Goal: Complete application form: Complete application form

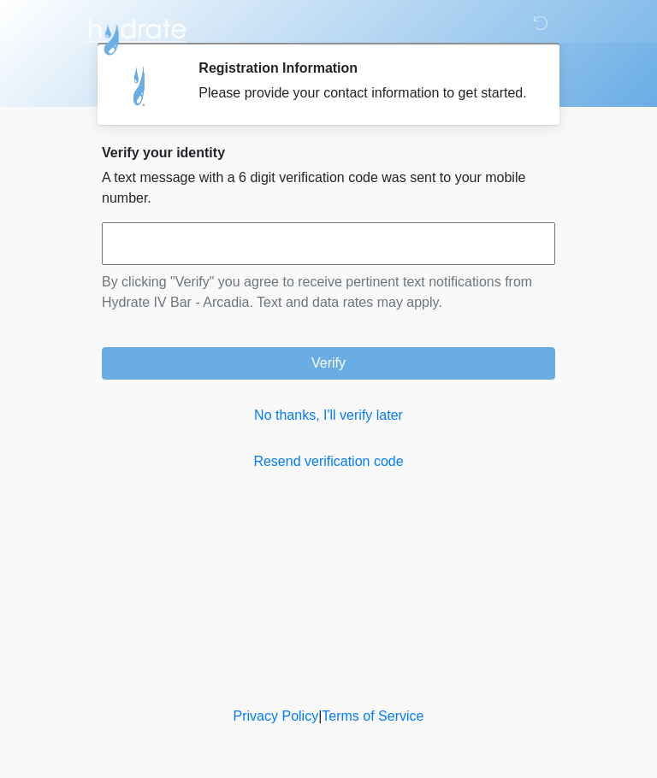
click at [367, 426] on link "No thanks, I'll verify later" at bounding box center [328, 415] width 453 height 21
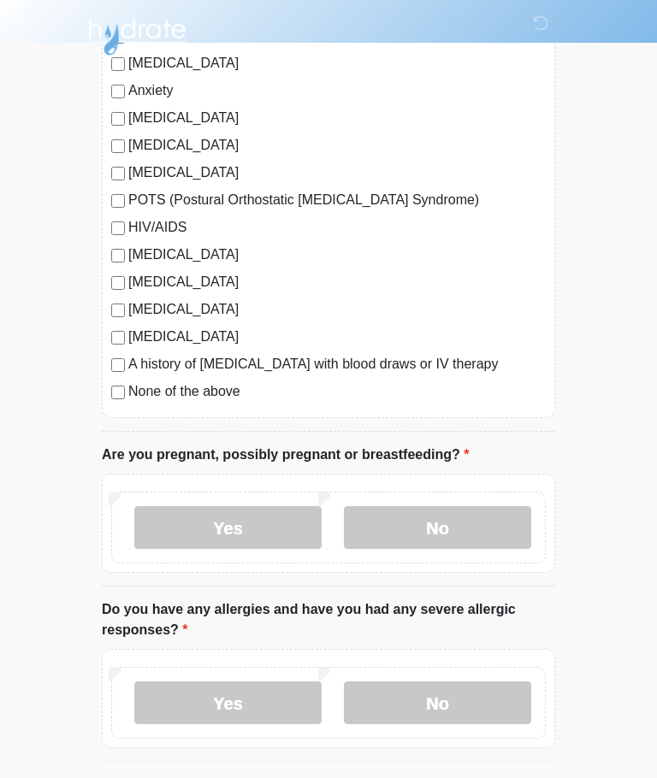
scroll to position [336, 0]
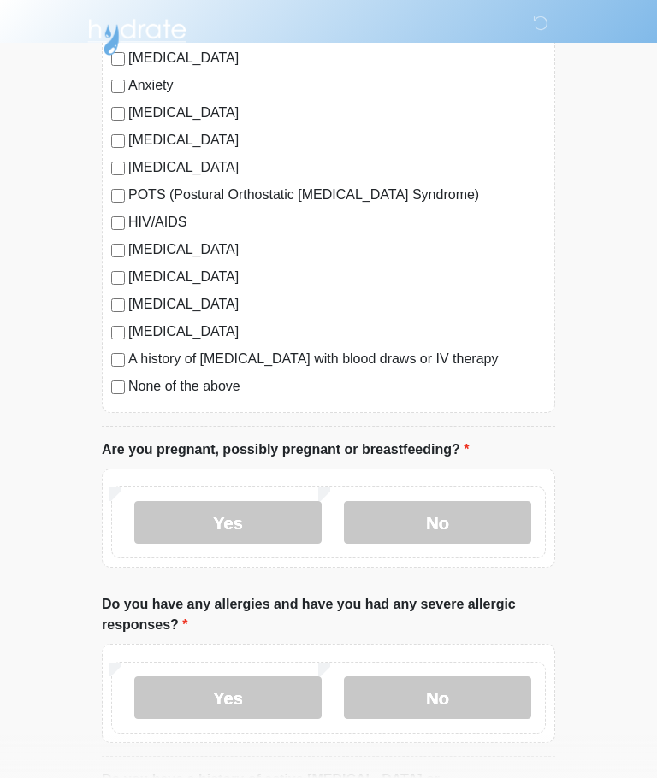
click at [469, 522] on label "No" at bounding box center [437, 522] width 187 height 43
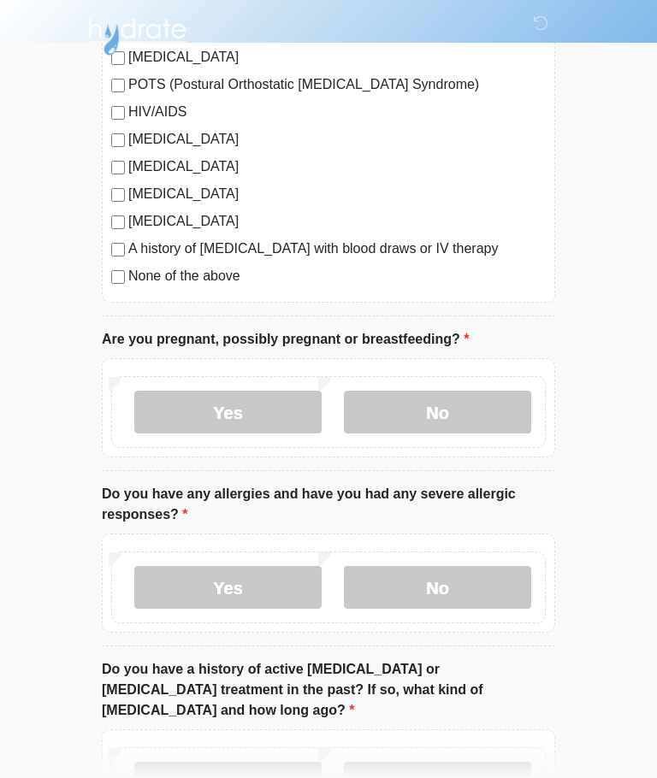
scroll to position [451, 0]
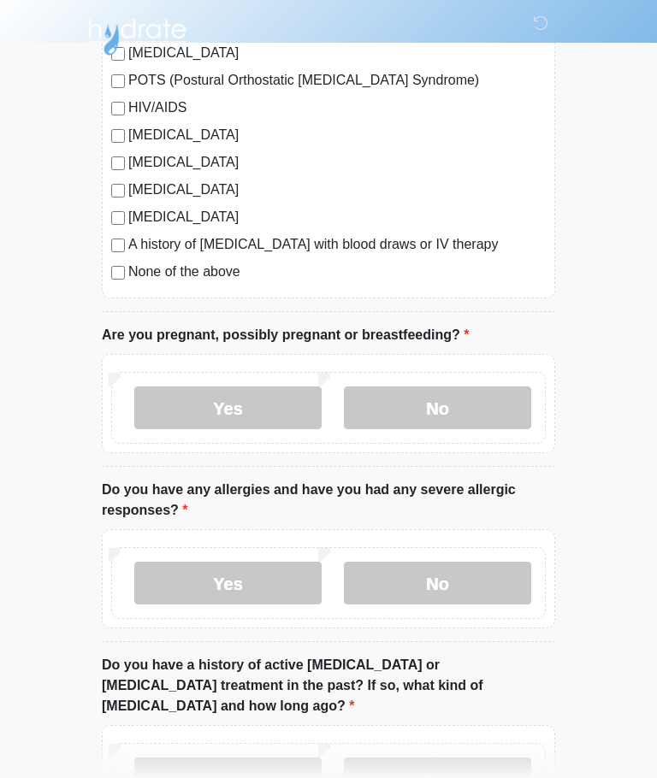
click at [491, 581] on label "No" at bounding box center [437, 583] width 187 height 43
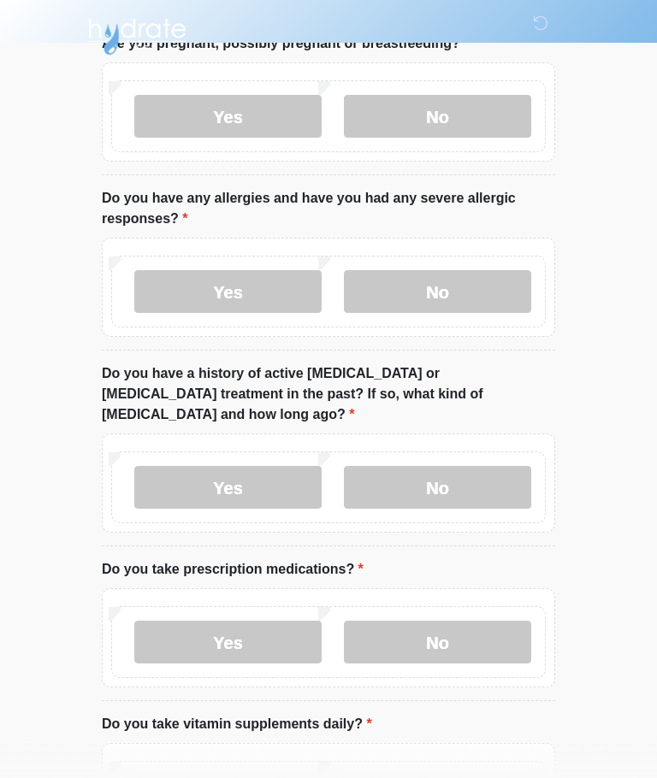
scroll to position [760, 0]
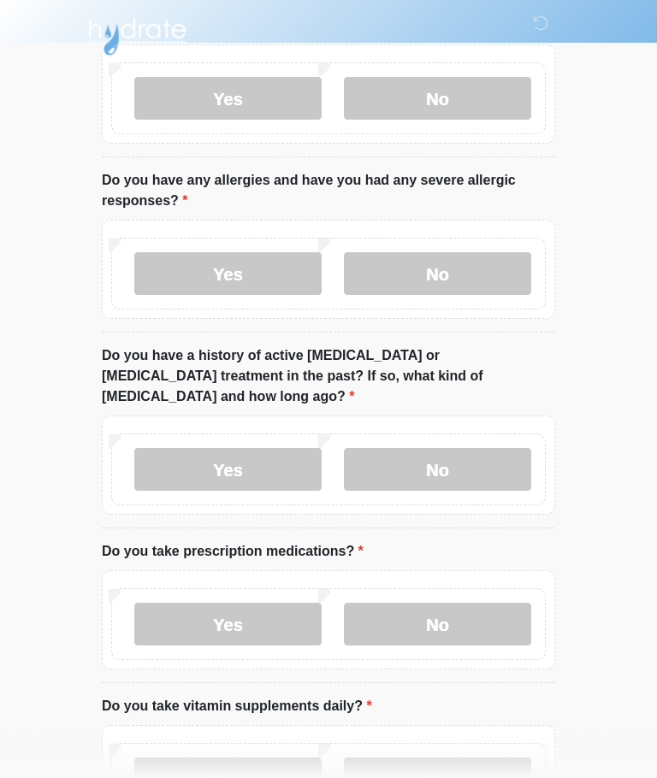
click at [482, 448] on label "No" at bounding box center [437, 469] width 187 height 43
click at [490, 616] on label "No" at bounding box center [437, 624] width 187 height 43
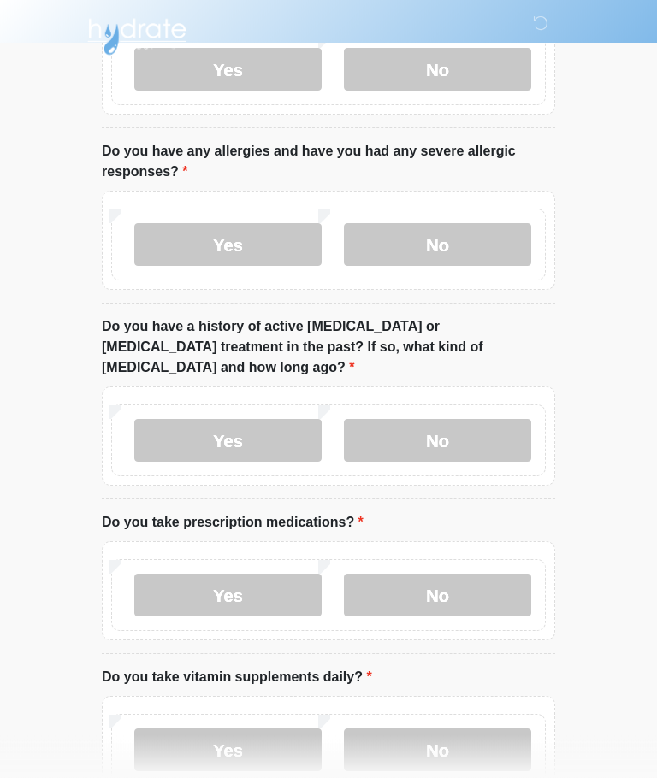
scroll to position [877, 0]
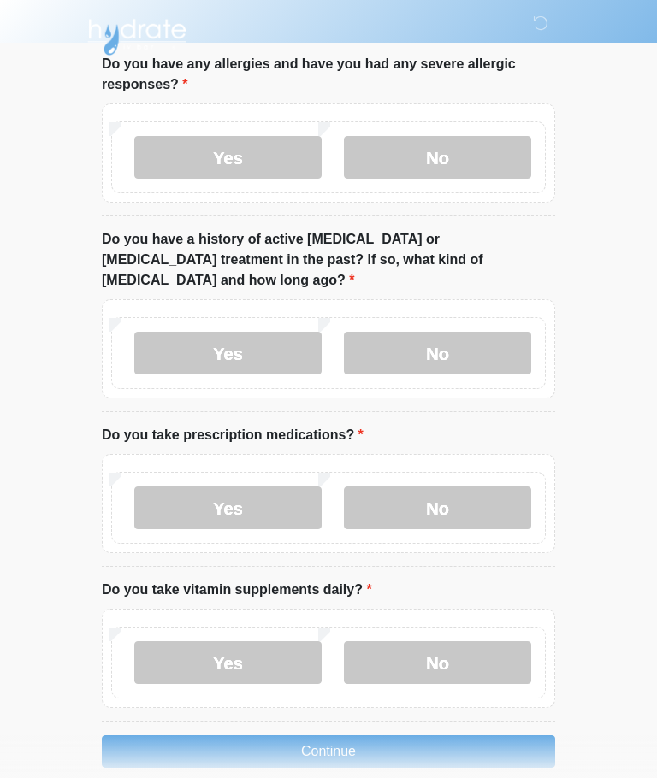
click at [284, 645] on label "Yes" at bounding box center [227, 662] width 187 height 43
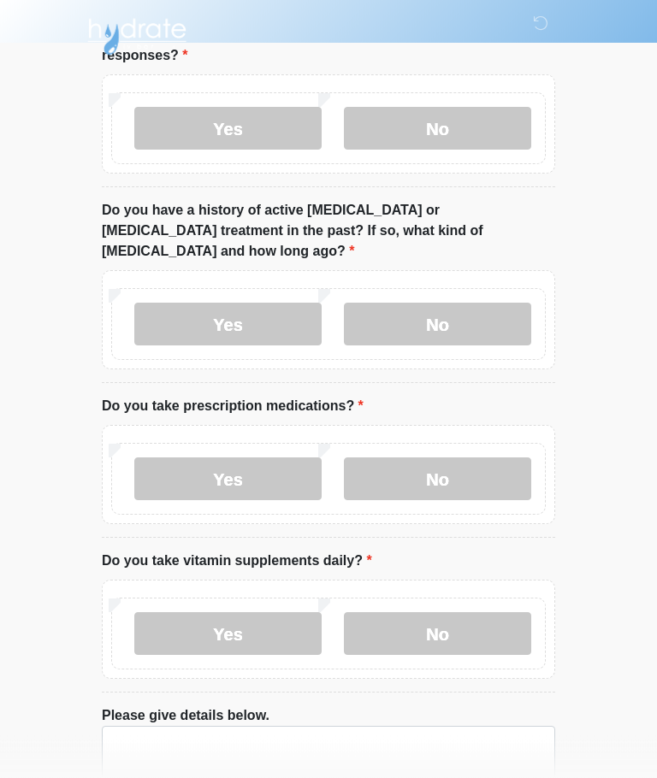
scroll to position [941, 0]
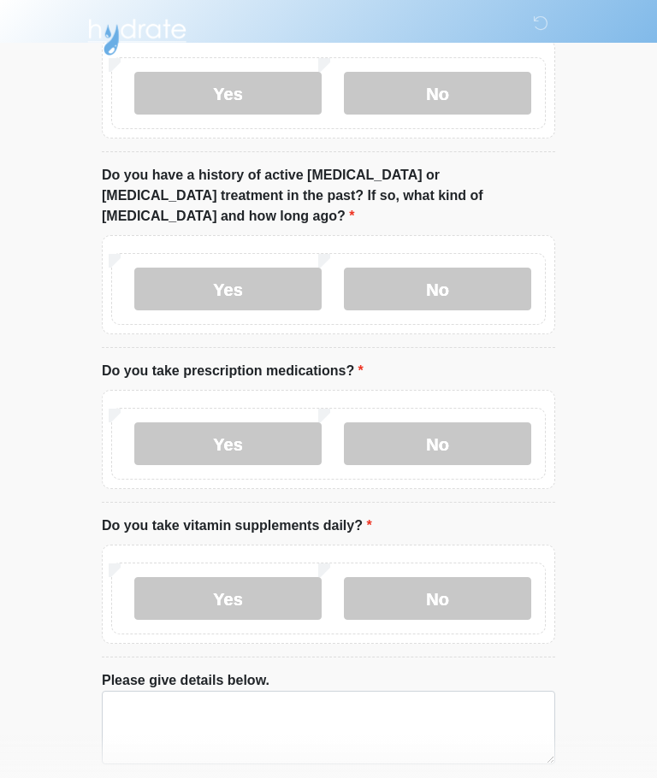
click at [464, 580] on label "No" at bounding box center [437, 598] width 187 height 43
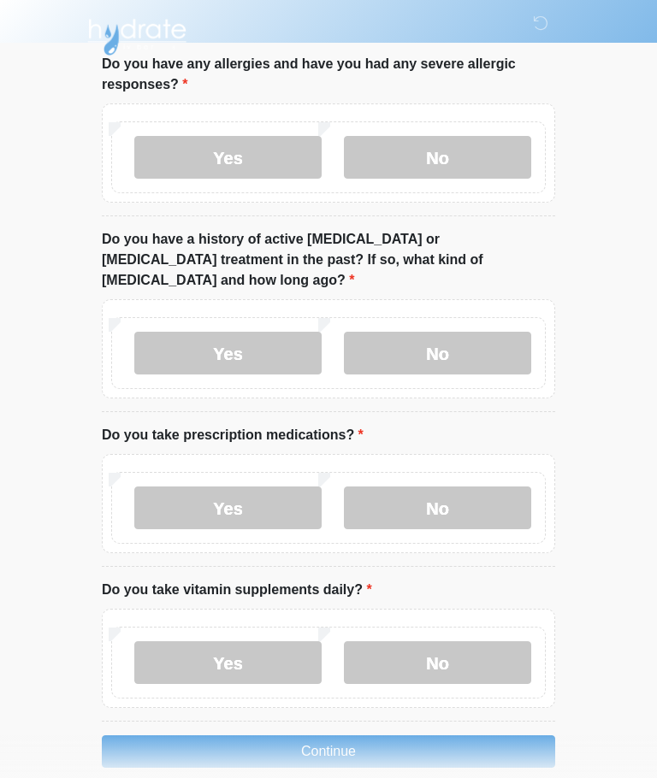
click at [463, 735] on button "Continue" at bounding box center [328, 751] width 453 height 32
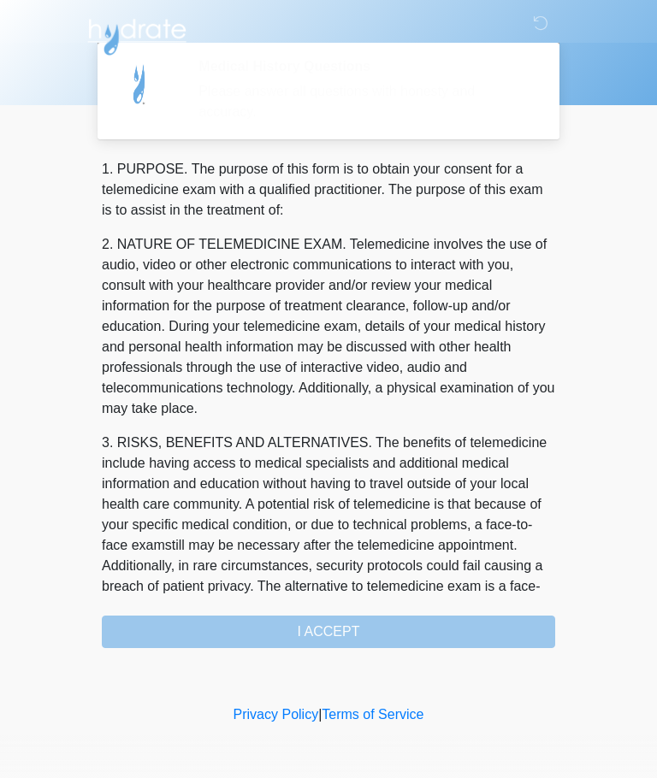
scroll to position [0, 0]
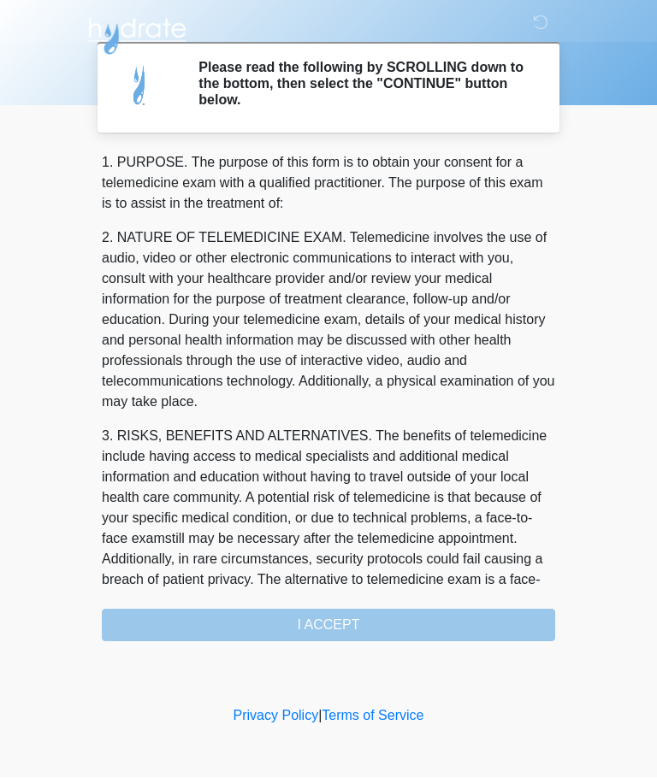
click at [435, 620] on div "1. PURPOSE. The purpose of this form is to obtain your consent for a telemedici…" at bounding box center [328, 397] width 453 height 489
click at [353, 625] on div "1. PURPOSE. The purpose of this form is to obtain your consent for a telemedici…" at bounding box center [328, 397] width 453 height 489
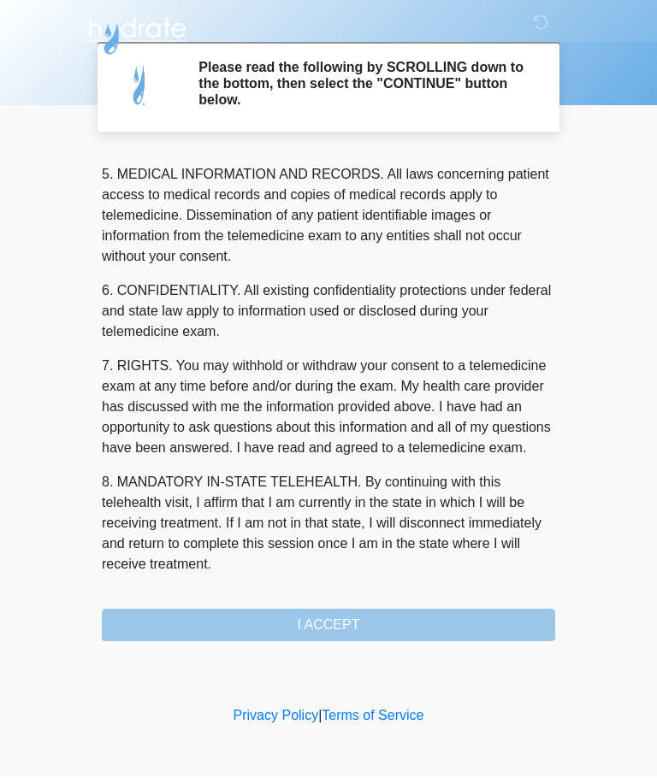
scroll to position [556, 0]
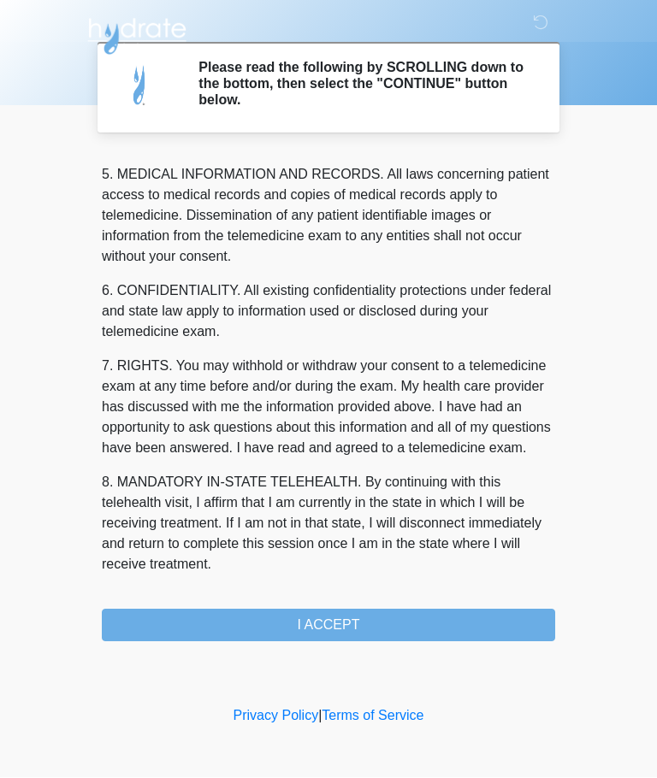
click at [344, 612] on button "I ACCEPT" at bounding box center [328, 626] width 453 height 32
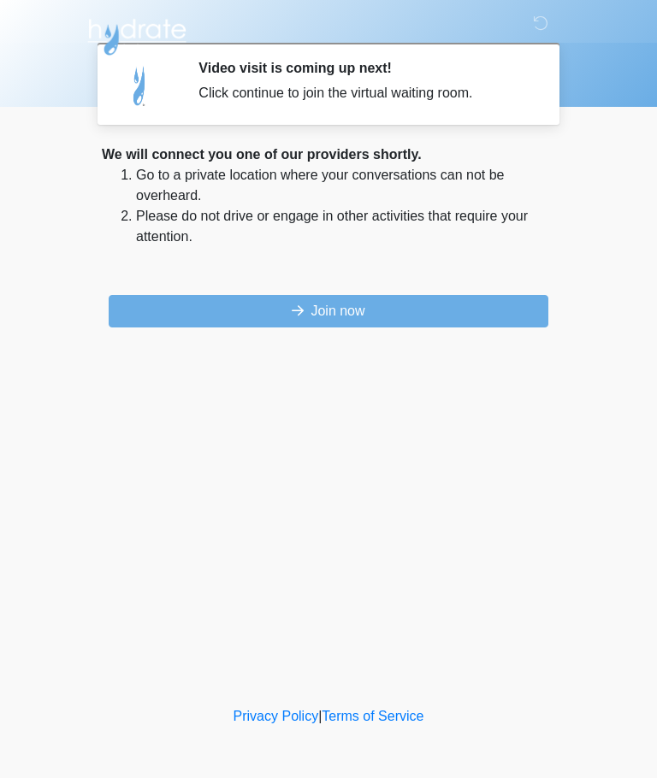
click at [429, 310] on button "Join now" at bounding box center [329, 311] width 440 height 32
